Goal: Information Seeking & Learning: Learn about a topic

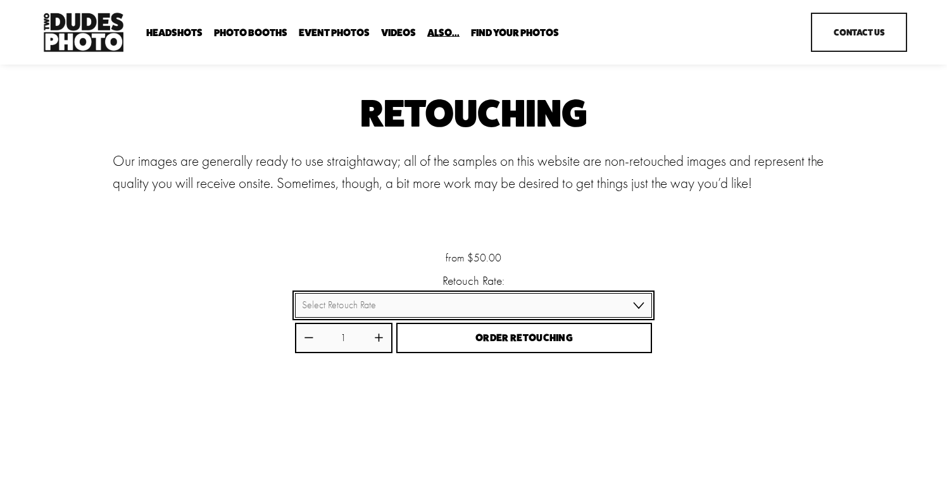
click at [437, 304] on select "Select Retouch Rate Individual Rate ($50/image) 4 Images ($150) 8 Images ($200)" at bounding box center [473, 305] width 357 height 25
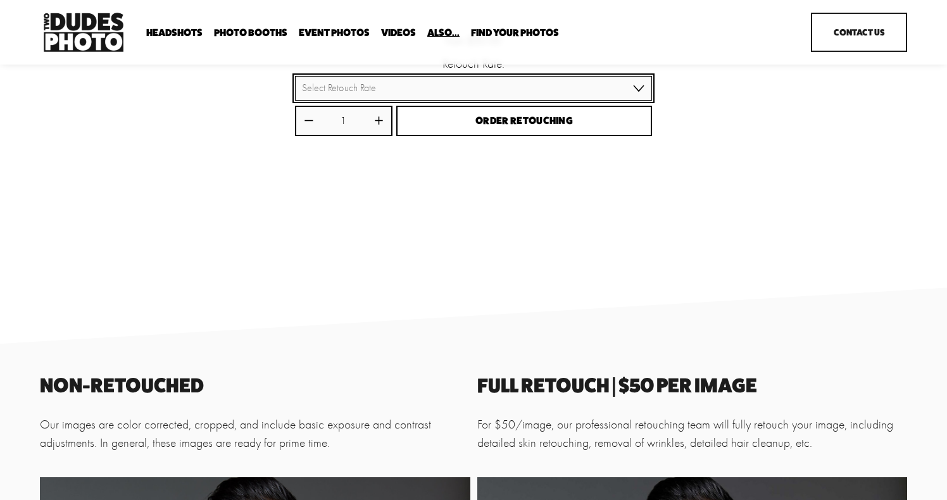
scroll to position [132, 0]
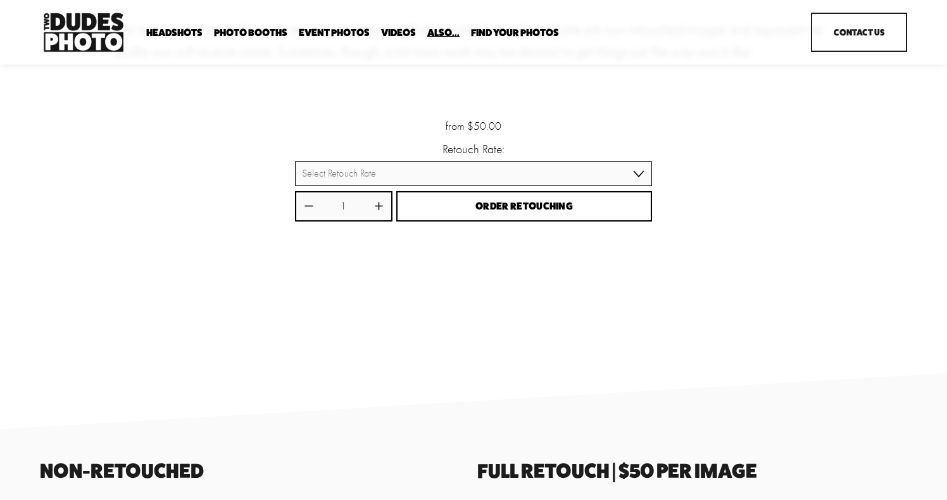
click at [168, 35] on span "Headshots" at bounding box center [174, 33] width 56 height 10
click at [0, 0] on span "Expo Headshots" at bounding box center [0, 0] width 0 height 0
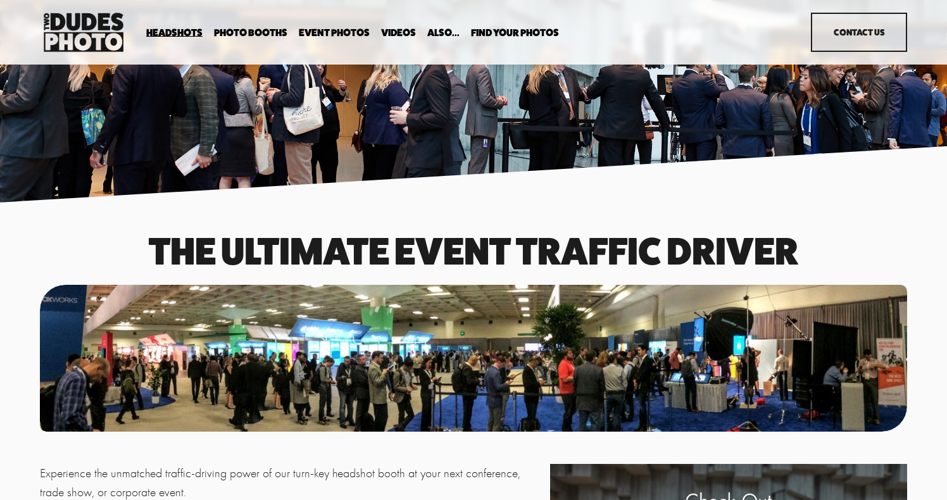
click at [0, 0] on span "In Your Office" at bounding box center [0, 0] width 0 height 0
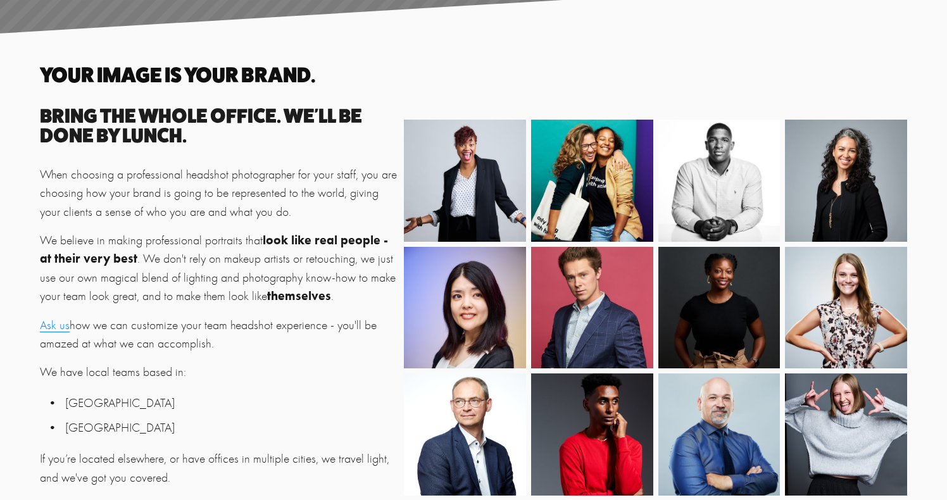
scroll to position [199, 0]
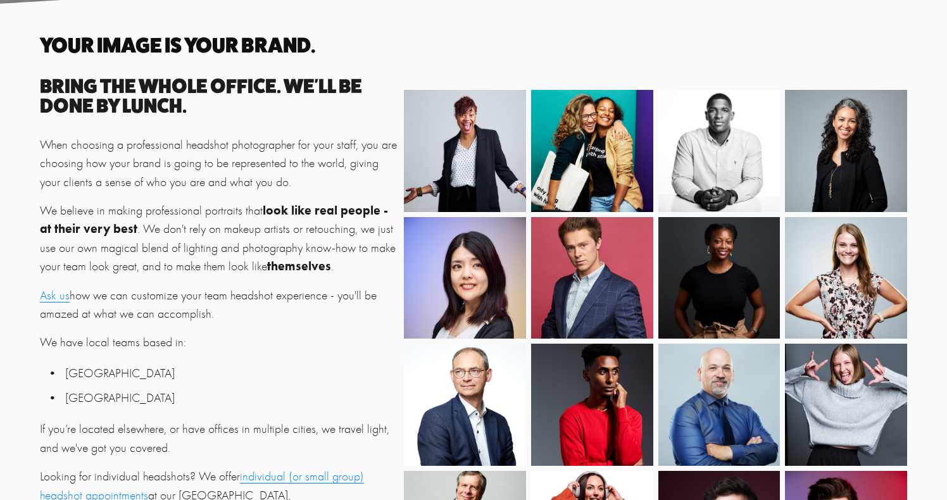
click at [473, 135] on img at bounding box center [466, 151] width 140 height 122
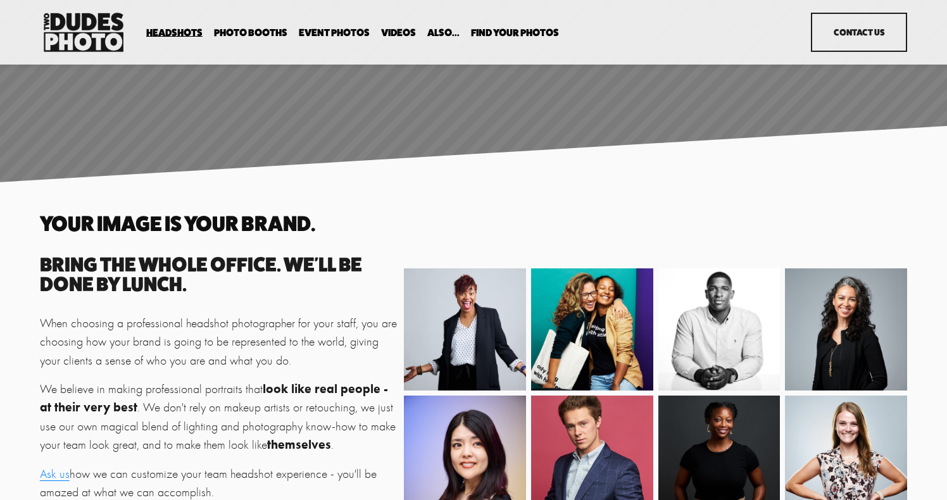
scroll to position [0, 0]
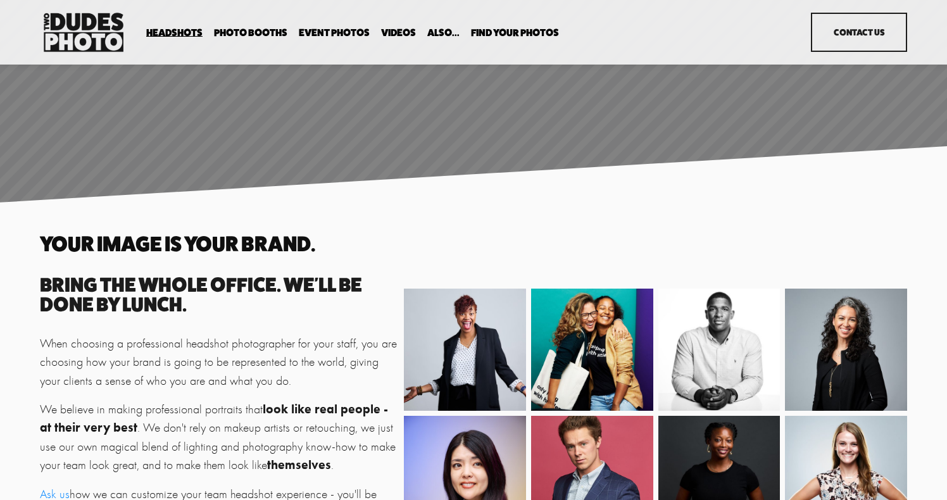
click at [0, 0] on span "Drop-In Headshot Sessions" at bounding box center [0, 0] width 0 height 0
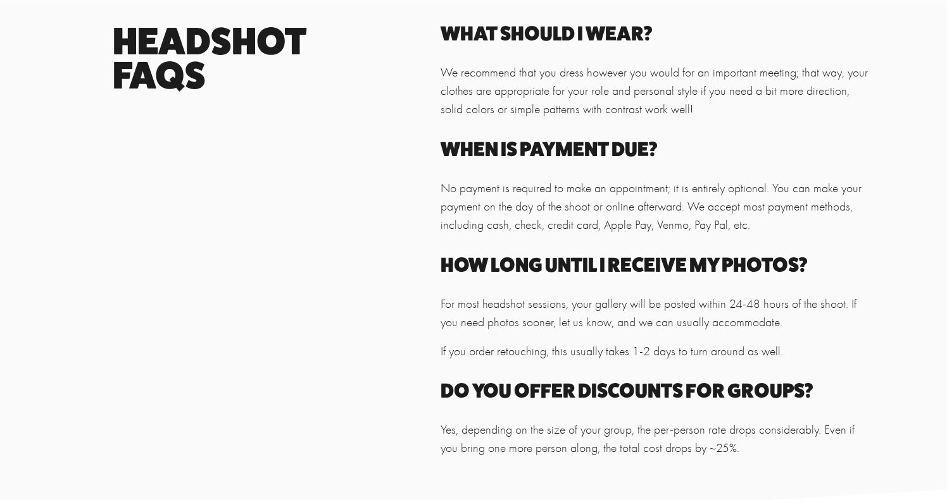
scroll to position [939, 0]
